Goal: Information Seeking & Learning: Learn about a topic

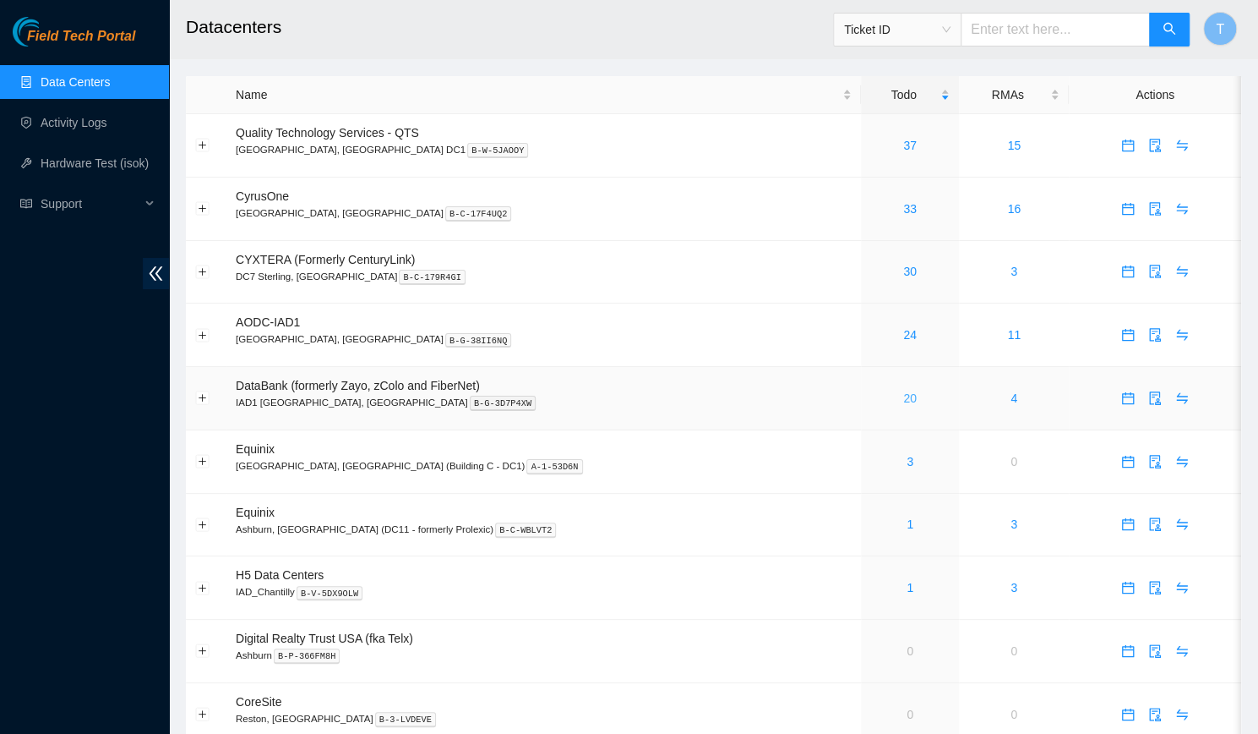
click at [903, 395] on link "20" at bounding box center [910, 398] width 14 height 14
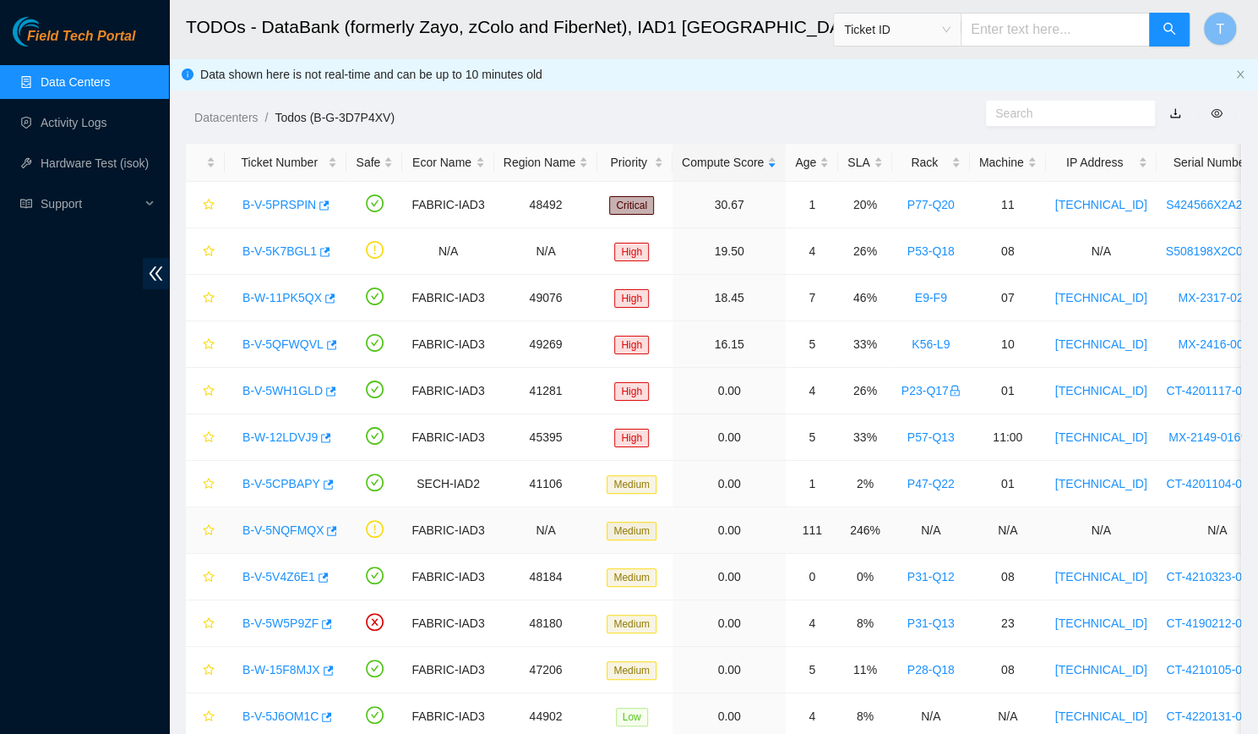
click at [266, 523] on link "B-V-5NQFMQX" at bounding box center [283, 530] width 81 height 14
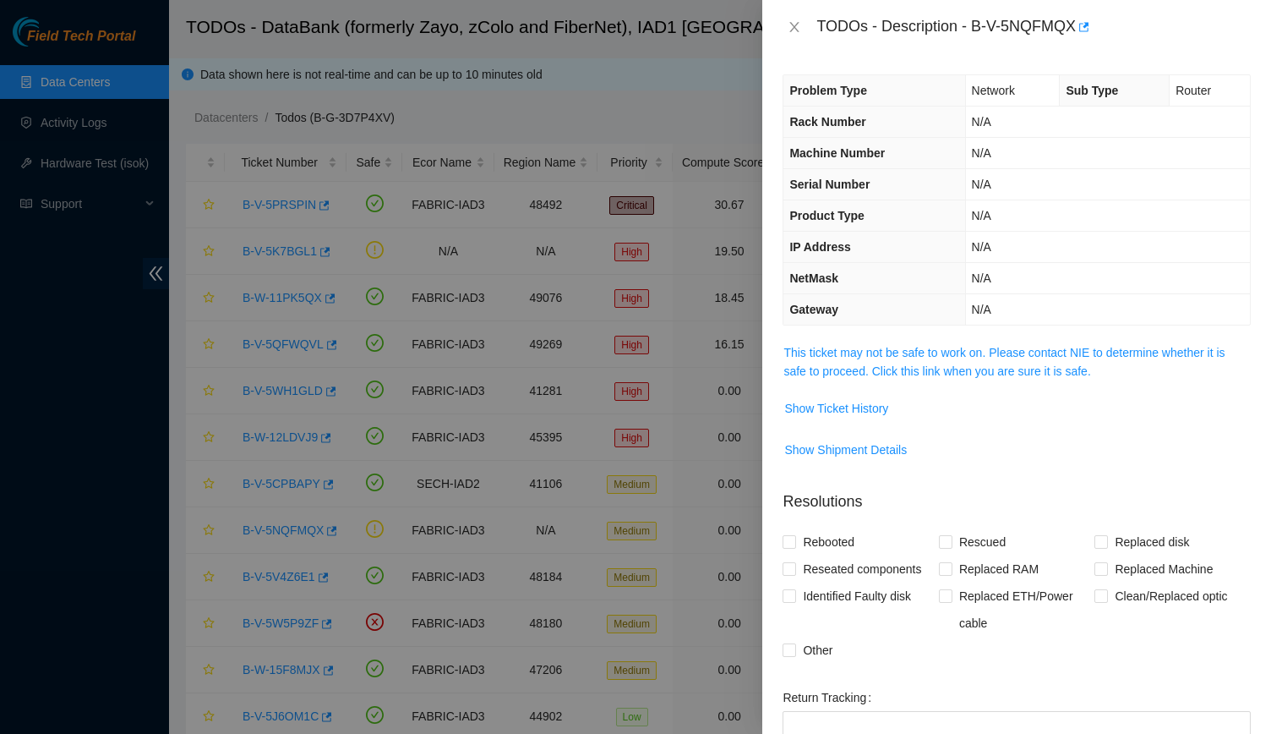
click at [900, 644] on div "Other" at bounding box center [861, 649] width 156 height 27
click at [911, 371] on link "This ticket may not be safe to work on. Please contact NIE to determine whether…" at bounding box center [1003, 362] width 441 height 32
